Goal: Transaction & Acquisition: Purchase product/service

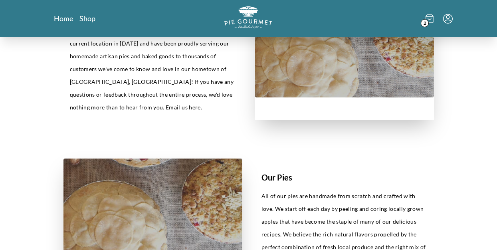
scroll to position [237, 0]
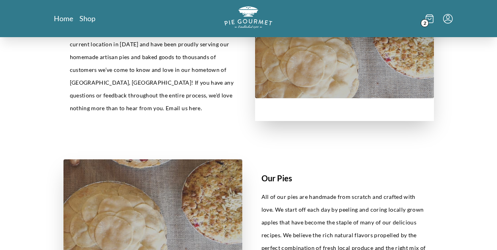
click at [427, 19] on icon at bounding box center [429, 18] width 8 height 9
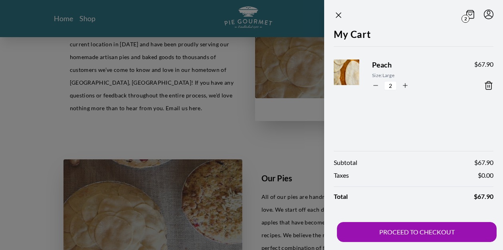
click at [376, 84] on icon "button" at bounding box center [375, 85] width 7 height 7
type input "1"
click at [338, 13] on icon "Close panel" at bounding box center [339, 15] width 10 height 10
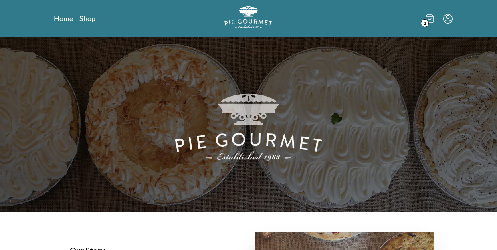
scroll to position [0, 0]
click at [428, 20] on icon at bounding box center [429, 18] width 8 height 9
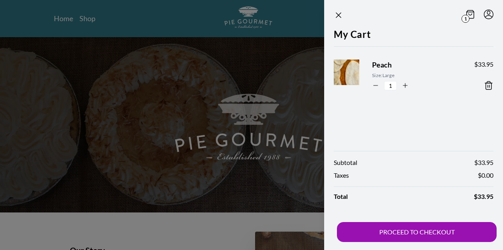
click at [383, 64] on span "Peach" at bounding box center [416, 64] width 89 height 11
click at [348, 68] on img at bounding box center [354, 76] width 49 height 49
click at [338, 14] on icon "Close panel" at bounding box center [339, 15] width 10 height 10
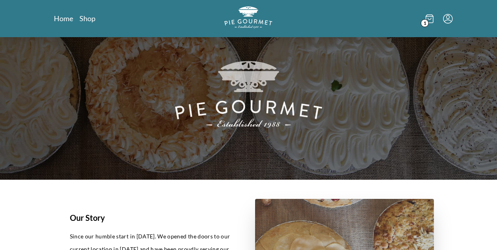
scroll to position [114, 0]
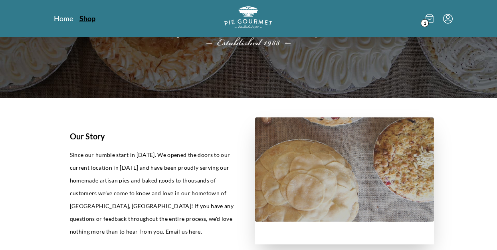
click at [89, 20] on link "Shop" at bounding box center [87, 19] width 16 height 10
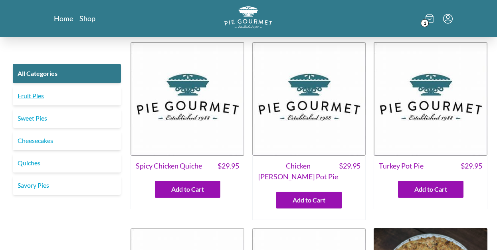
click at [47, 93] on link "Fruit Pies" at bounding box center [67, 95] width 108 height 19
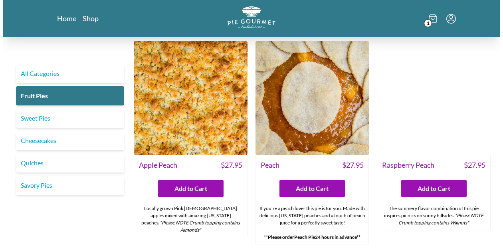
scroll to position [417, 0]
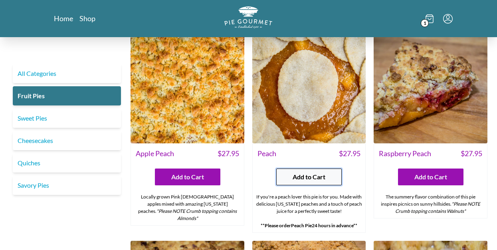
click at [307, 175] on span "Add to Cart" at bounding box center [309, 177] width 33 height 10
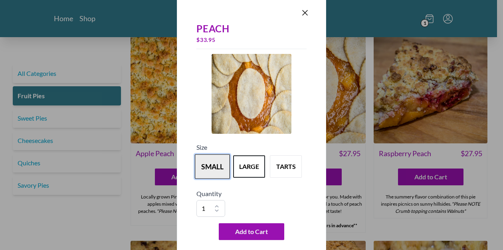
click at [212, 161] on button "small" at bounding box center [212, 166] width 35 height 25
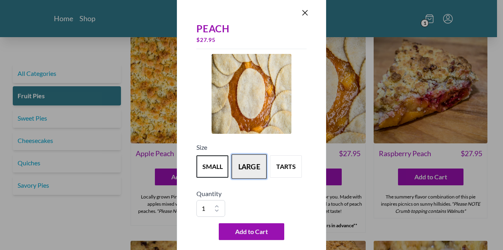
click at [246, 163] on button "large" at bounding box center [248, 166] width 35 height 25
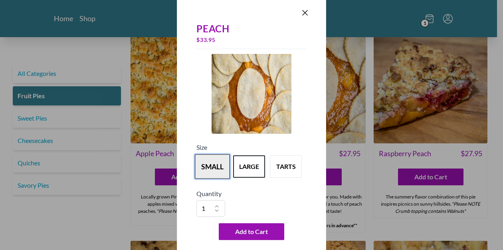
click at [216, 171] on button "small" at bounding box center [212, 166] width 35 height 25
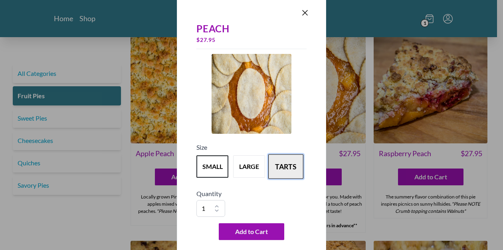
click at [285, 161] on button "tarts" at bounding box center [285, 166] width 35 height 25
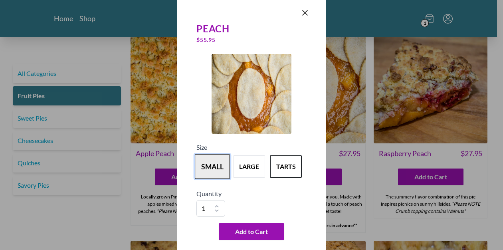
click at [212, 163] on button "small" at bounding box center [212, 166] width 35 height 25
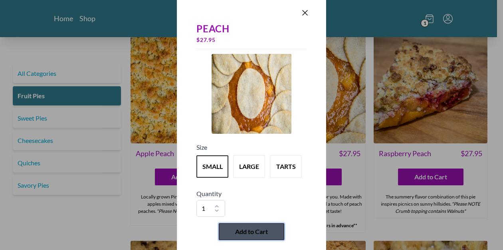
click at [248, 228] on span "Add to Cart" at bounding box center [251, 232] width 33 height 10
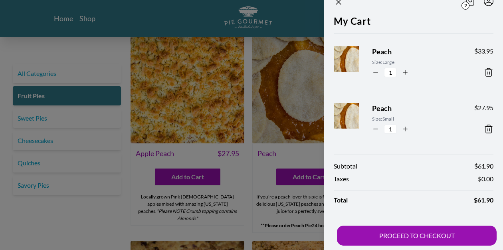
scroll to position [17, 0]
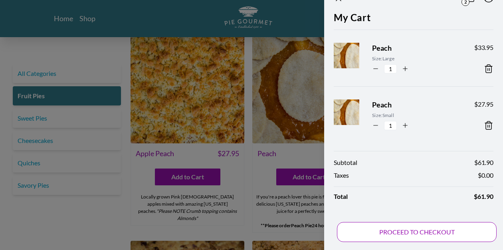
click at [406, 229] on button "PROCEED TO CHECKOUT" at bounding box center [417, 232] width 160 height 20
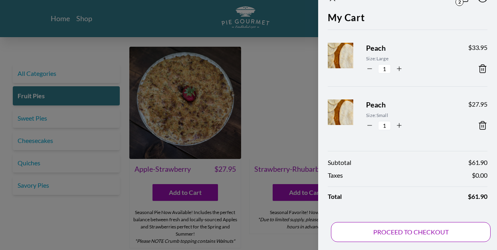
select select "VA"
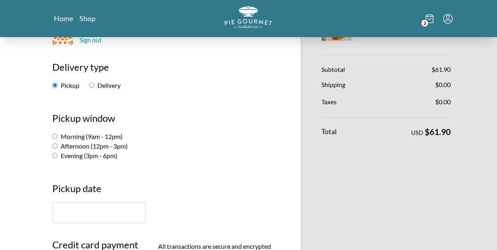
scroll to position [90, 0]
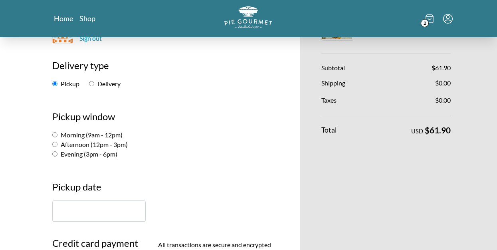
click at [55, 152] on input "Evening (3pm - 6pm)" at bounding box center [54, 153] width 5 height 5
radio input "true"
click at [71, 212] on input "text" at bounding box center [98, 210] width 93 height 21
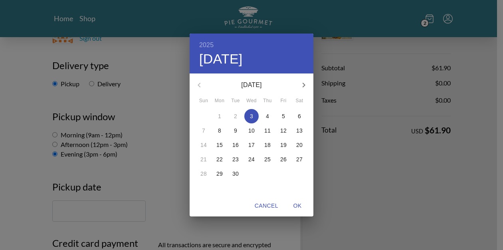
click at [237, 129] on p "9" at bounding box center [235, 131] width 3 height 8
click at [73, 212] on div "2025 Tue, Sep [DATE] Mon Tue Wed Thu Fri Sat 31 1 2 3 4 5 6 7 8 9 10 11 12 13 1…" at bounding box center [251, 125] width 503 height 250
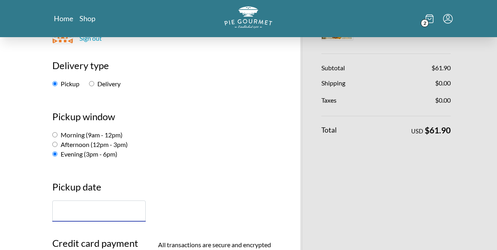
click at [73, 205] on input "text" at bounding box center [98, 210] width 93 height 21
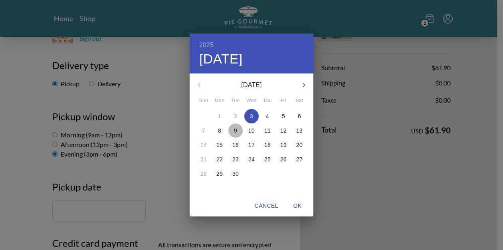
click at [235, 128] on p "9" at bounding box center [235, 131] width 3 height 8
click at [298, 205] on span "OK" at bounding box center [297, 206] width 19 height 10
type input "[DATE]"
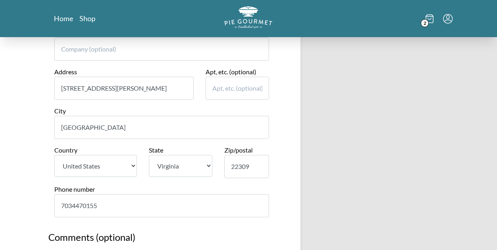
scroll to position [597, 0]
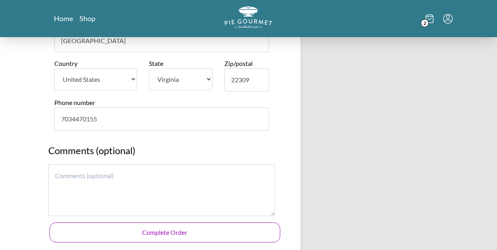
click at [160, 232] on button "Complete Order" at bounding box center [164, 232] width 231 height 20
